Goal: Check status: Check status

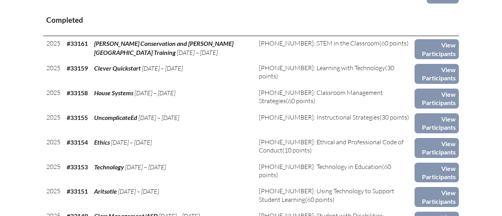
scroll to position [339, 0]
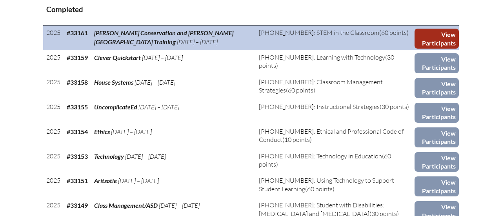
click at [437, 38] on link "View Participants" at bounding box center [437, 39] width 44 height 20
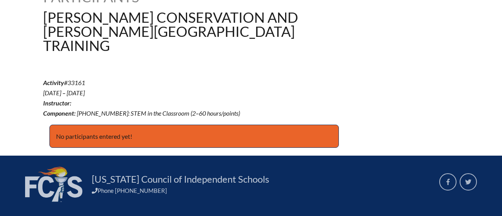
scroll to position [238, 0]
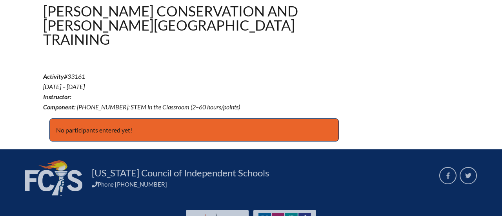
click at [100, 118] on p "No participants entered yet!" at bounding box center [194, 130] width 290 height 24
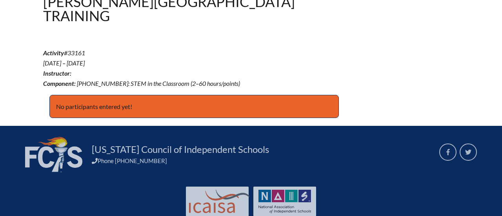
scroll to position [271, 0]
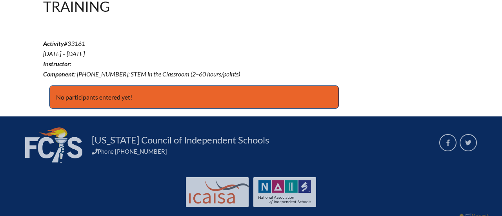
click at [146, 91] on p "No participants entered yet!" at bounding box center [194, 98] width 290 height 24
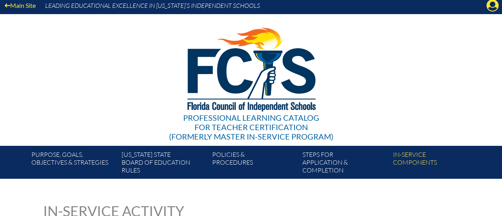
scroll to position [0, 0]
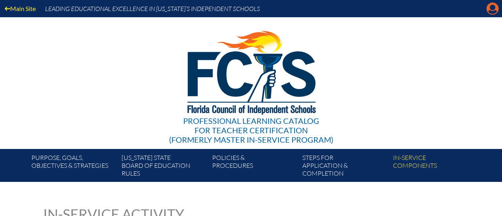
click at [492, 9] on icon "Manage account" at bounding box center [492, 8] width 13 height 13
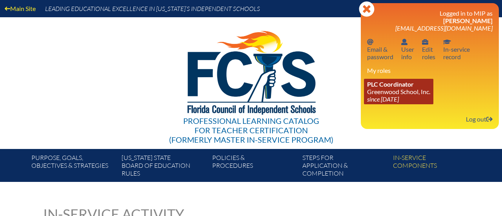
click at [380, 91] on link "PLC Coordinator Greenwood School, Inc. since 2023 Aug 21" at bounding box center [398, 92] width 69 height 26
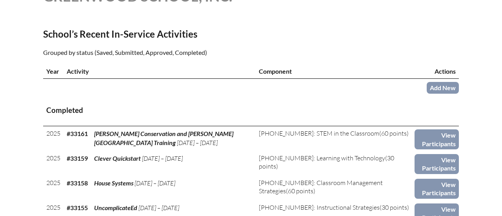
scroll to position [234, 0]
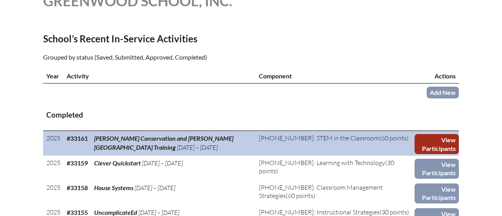
click at [436, 140] on link "View Participants" at bounding box center [437, 144] width 44 height 20
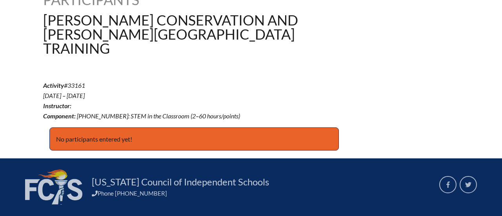
scroll to position [271, 0]
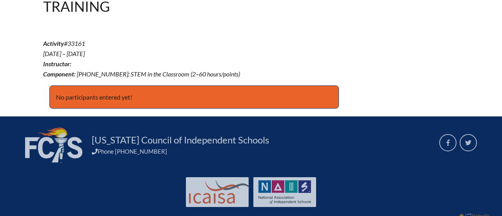
click at [120, 86] on p "No participants entered yet!" at bounding box center [194, 98] width 290 height 24
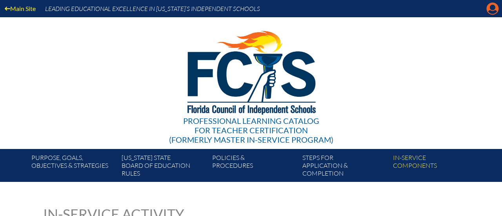
click at [494, 11] on icon "Manage account" at bounding box center [492, 8] width 13 height 13
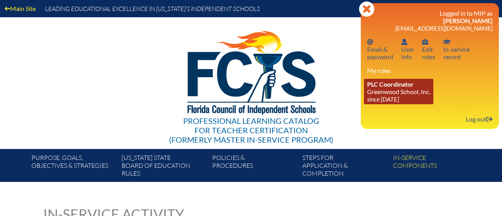
click at [393, 100] on icon "since [DATE]" at bounding box center [383, 98] width 32 height 7
